Goal: Navigation & Orientation: Find specific page/section

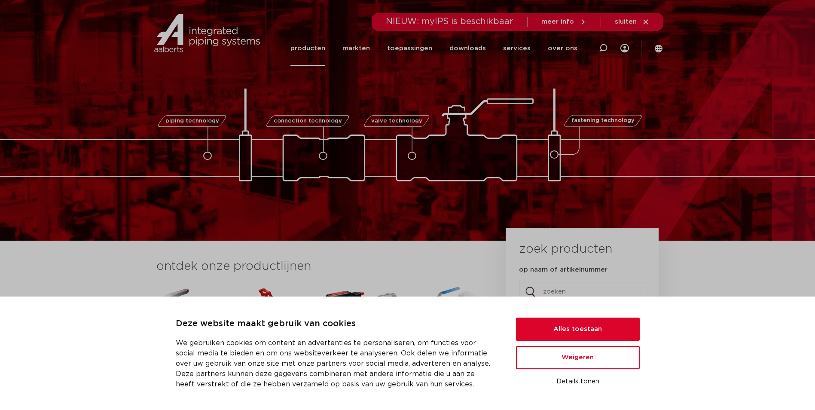
click at [324, 49] on link "producten" at bounding box center [307, 48] width 35 height 35
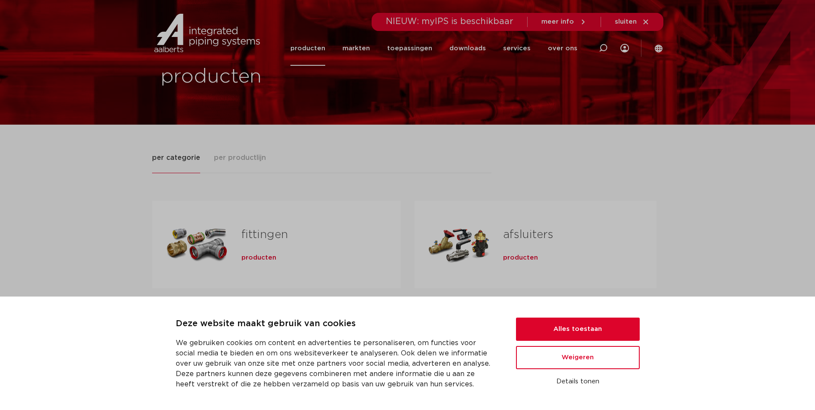
scroll to position [43, 0]
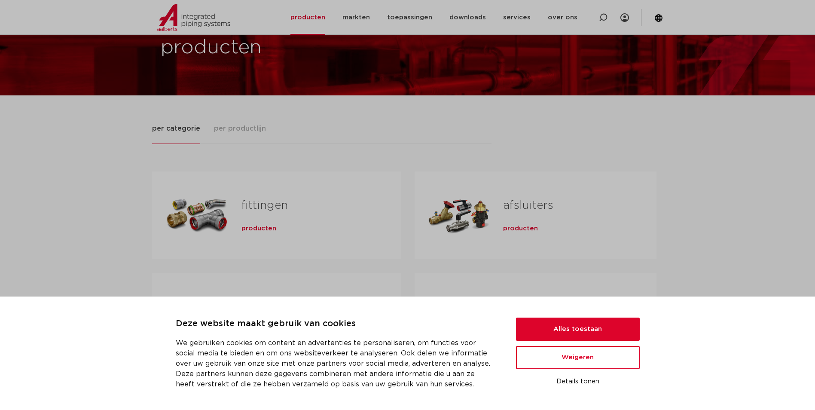
click at [574, 310] on div "Deze website maakt gebruik van cookies We gebruiken cookies om content en adver…" at bounding box center [407, 352] width 815 height 113
click at [576, 322] on button "Alles toestaan" at bounding box center [578, 329] width 124 height 23
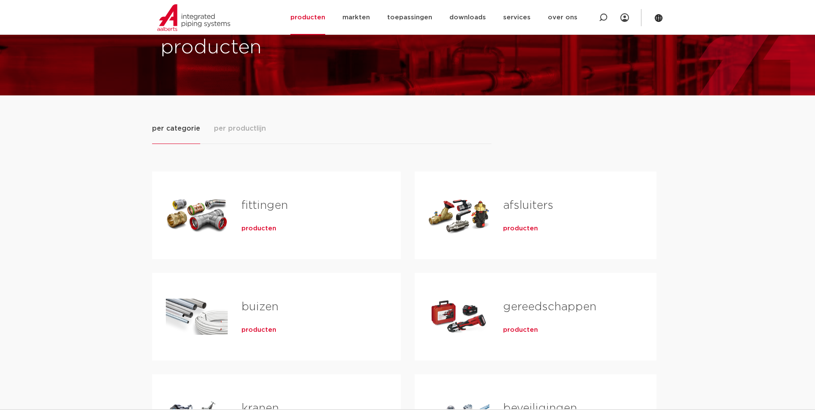
scroll to position [0, 0]
click at [253, 232] on span "producten" at bounding box center [258, 228] width 35 height 9
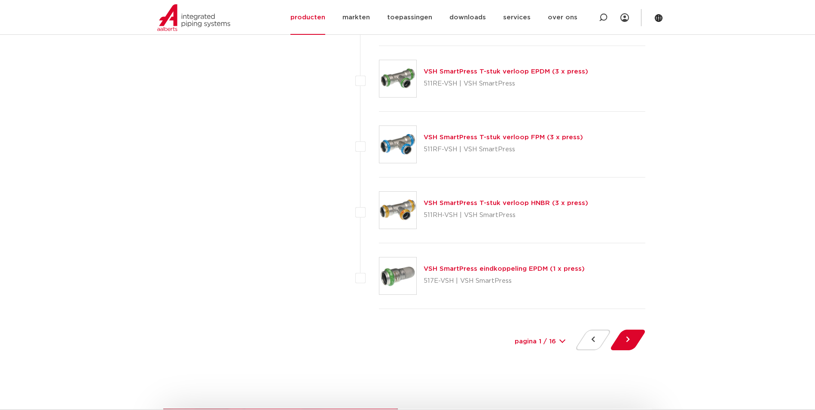
scroll to position [3961, 0]
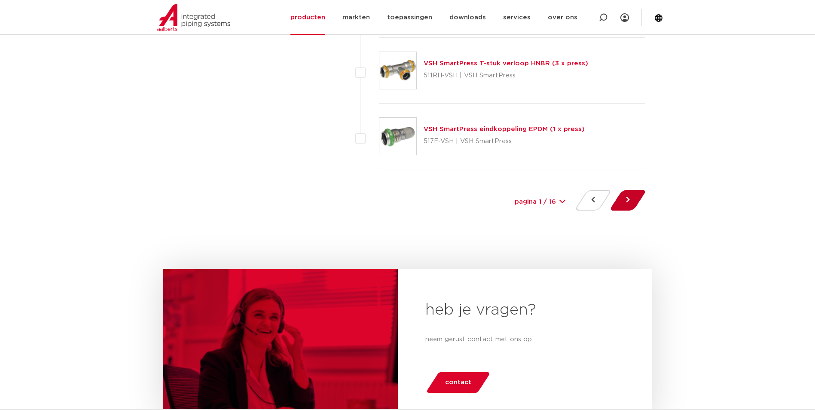
click at [629, 201] on button at bounding box center [628, 200] width 24 height 21
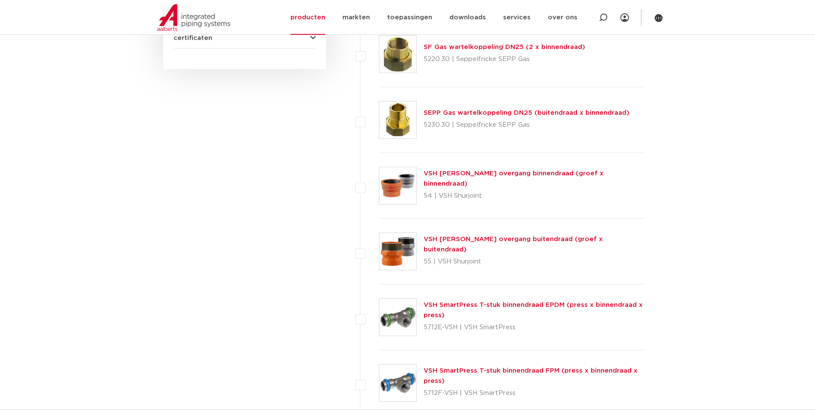
scroll to position [559, 0]
